Goal: Transaction & Acquisition: Purchase product/service

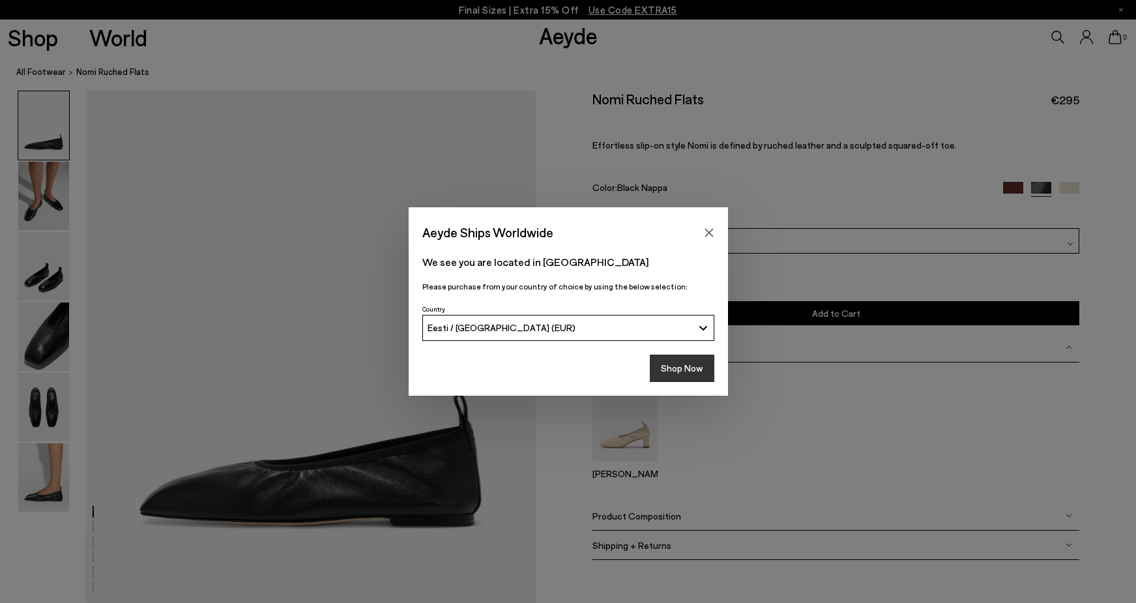
click at [696, 361] on button "Shop Now" at bounding box center [682, 367] width 65 height 27
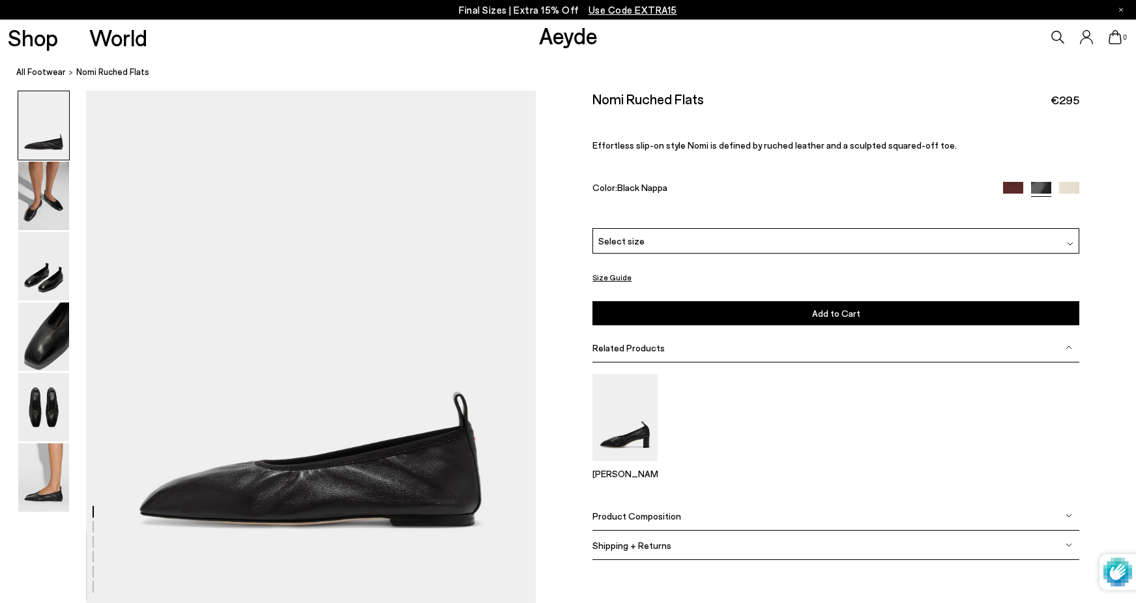
click at [1039, 240] on div "Select size" at bounding box center [835, 240] width 487 height 25
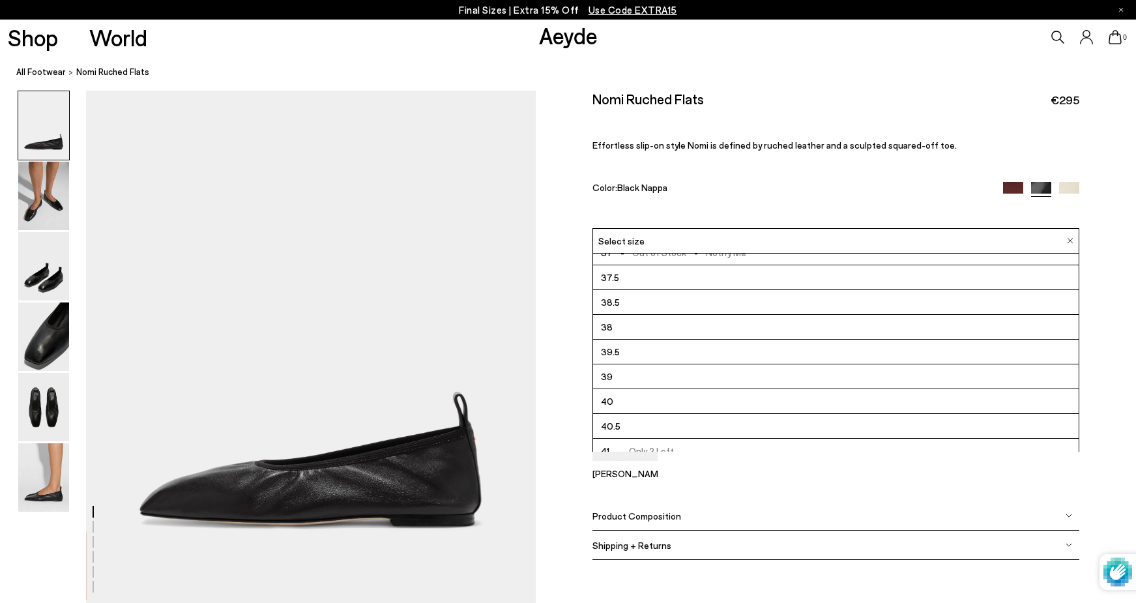
scroll to position [74, 0]
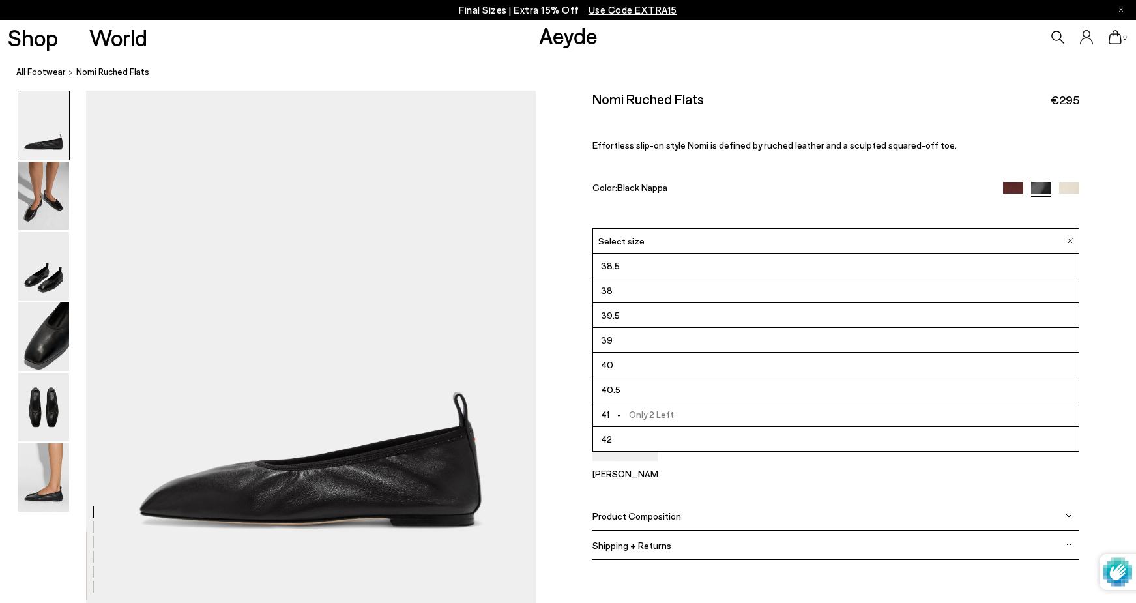
click at [1011, 188] on img at bounding box center [1013, 192] width 20 height 20
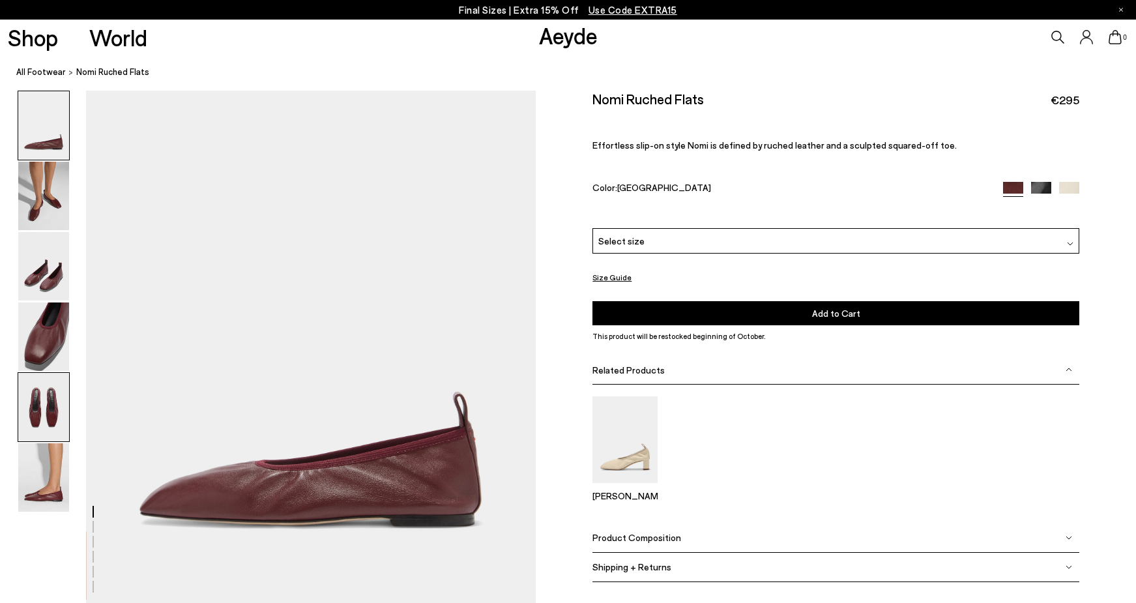
click at [40, 418] on img at bounding box center [43, 407] width 51 height 68
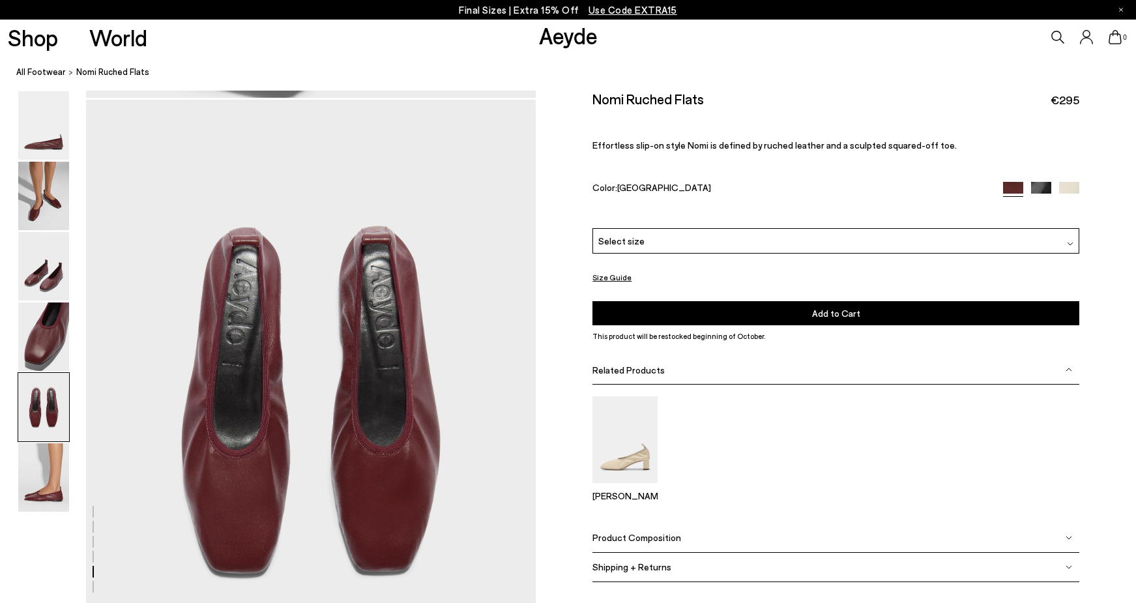
scroll to position [2320, 0]
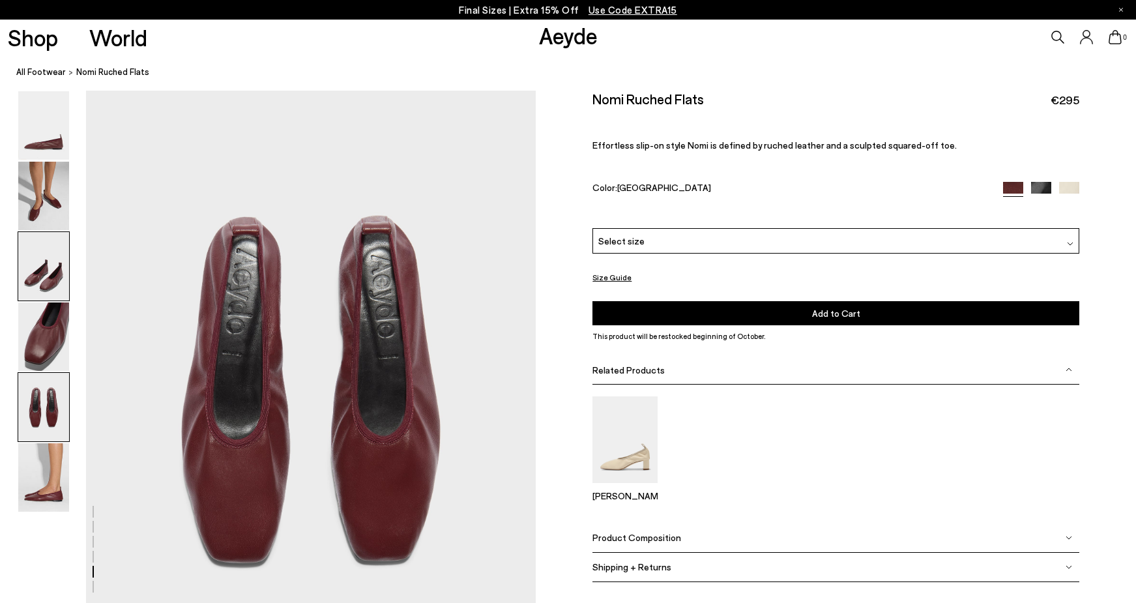
click at [51, 277] on img at bounding box center [43, 266] width 51 height 68
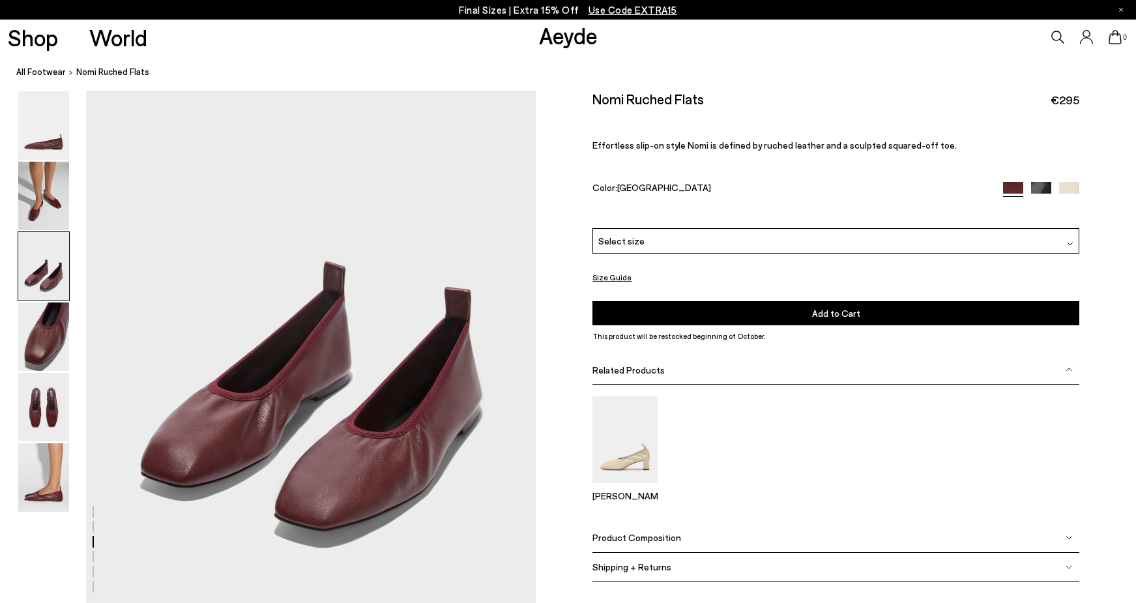
scroll to position [1117, 0]
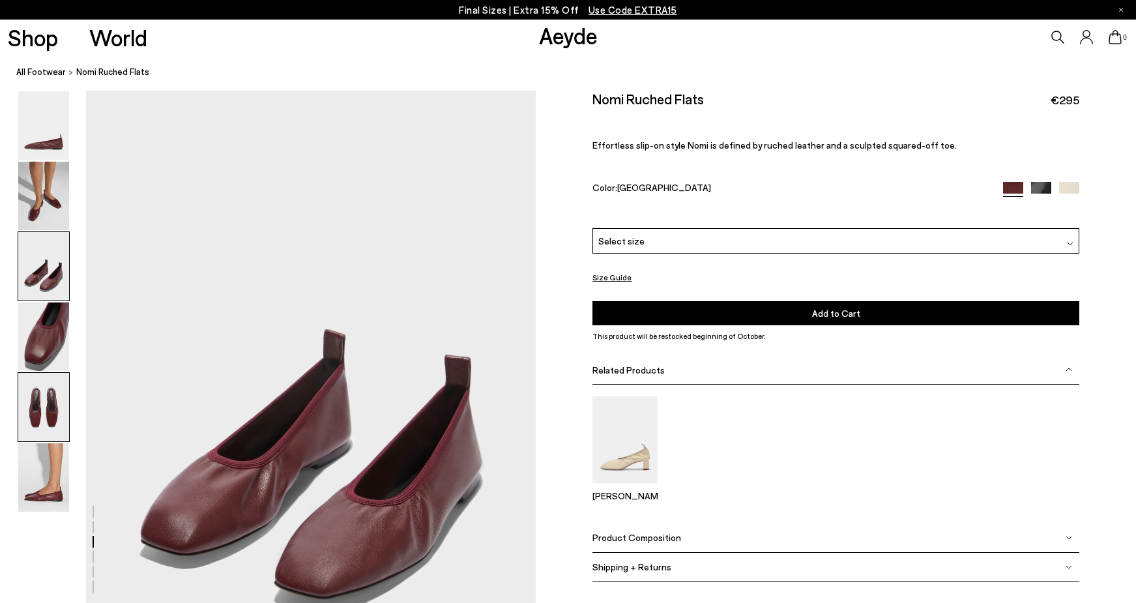
click at [36, 419] on img at bounding box center [43, 407] width 51 height 68
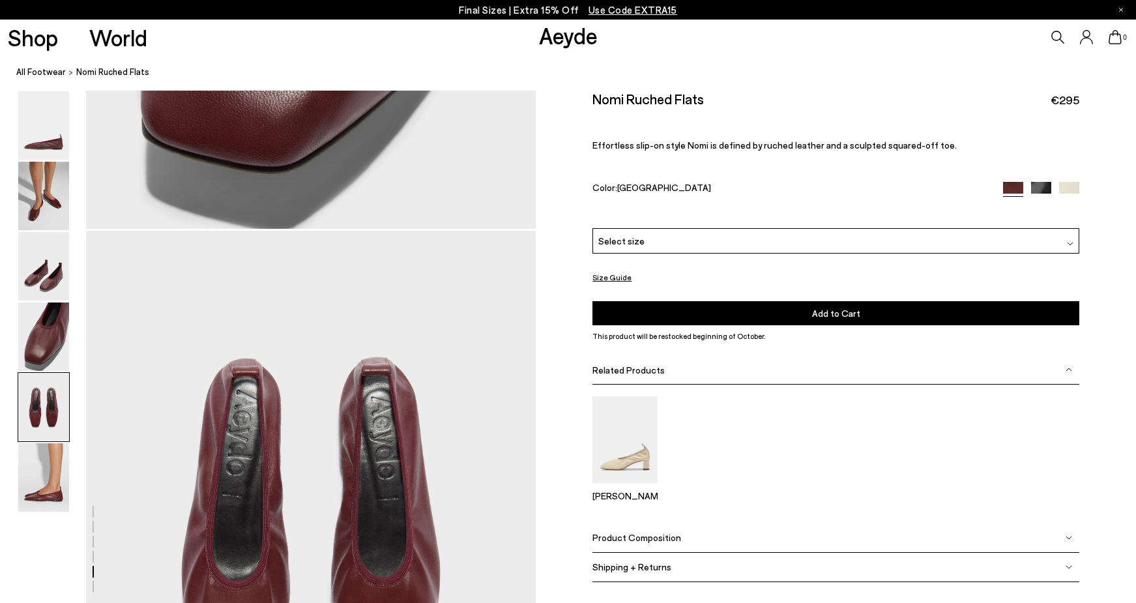
scroll to position [2320, 0]
